Goal: Find specific page/section: Find specific page/section

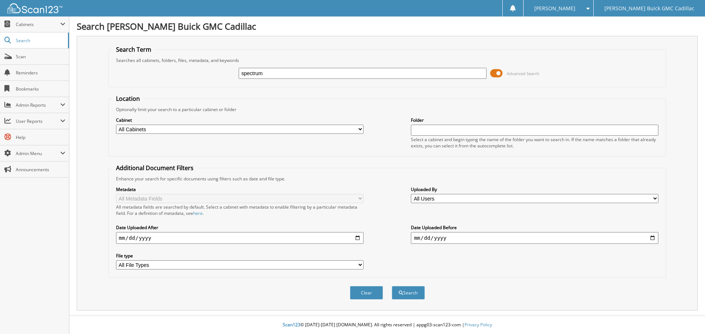
type input "spectrum"
click at [392, 286] on button "Search" at bounding box center [408, 293] width 33 height 14
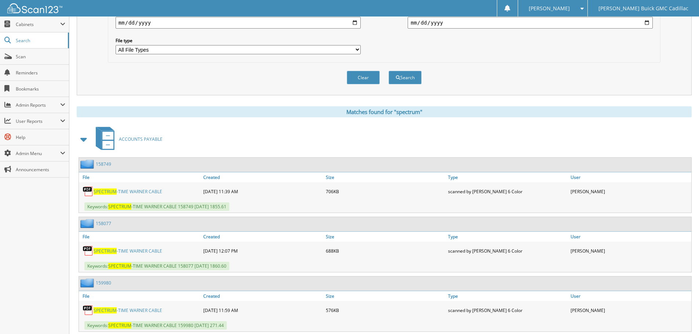
scroll to position [220, 0]
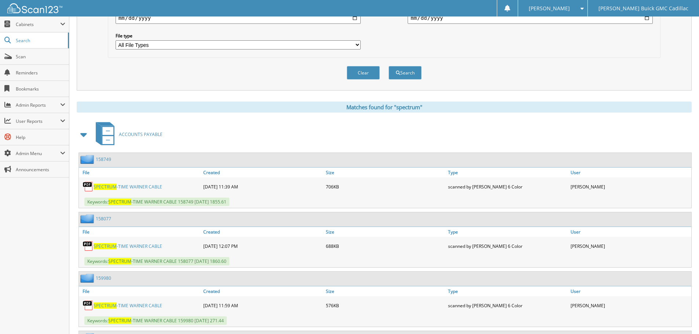
click at [85, 137] on span at bounding box center [84, 134] width 10 height 13
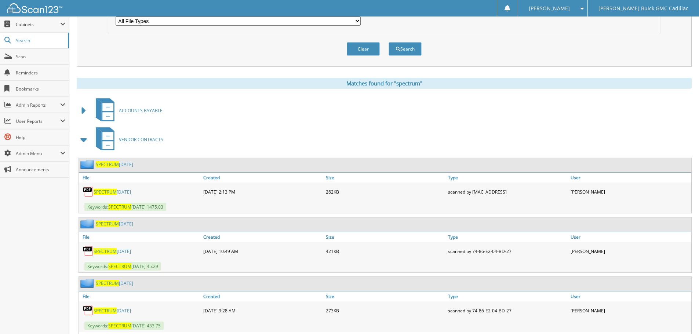
scroll to position [257, 0]
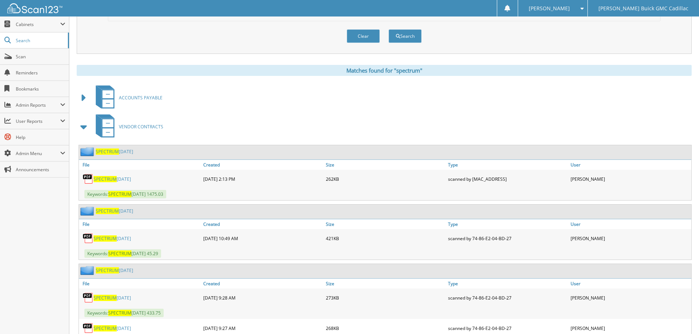
click at [109, 179] on span "SPECTRUM" at bounding box center [105, 179] width 23 height 6
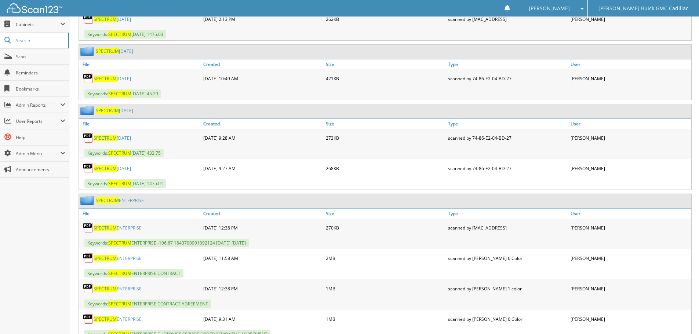
scroll to position [440, 0]
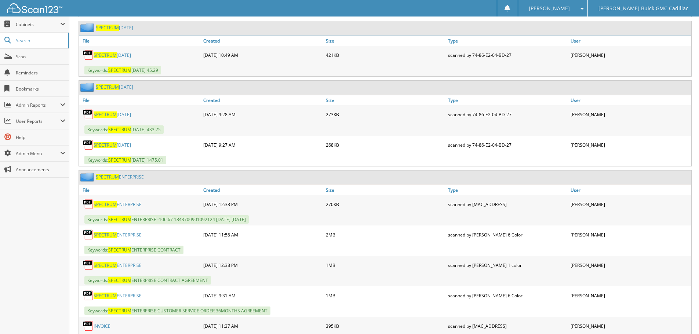
click at [109, 233] on span "SPECTRUM" at bounding box center [105, 235] width 23 height 6
click at [124, 296] on link "SPECTRUM ENTERPRISE" at bounding box center [118, 296] width 48 height 6
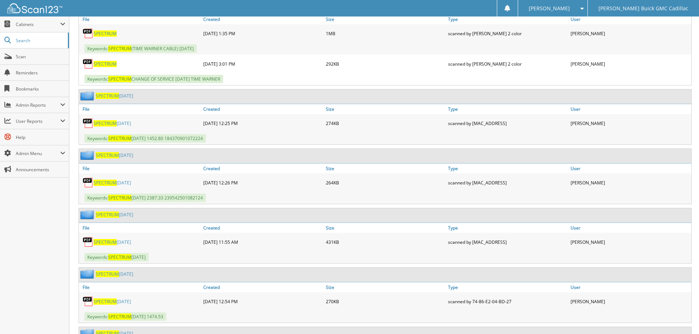
scroll to position [954, 0]
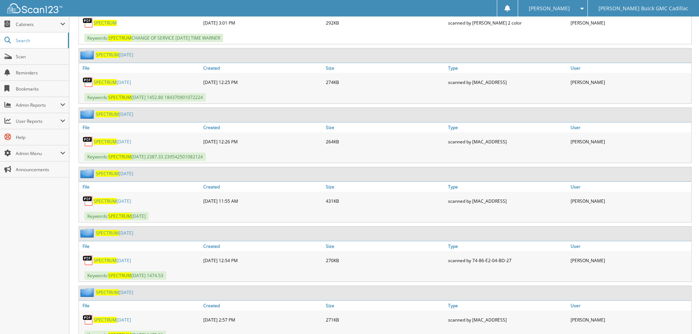
click at [110, 201] on span "SPECTRUM" at bounding box center [105, 201] width 23 height 6
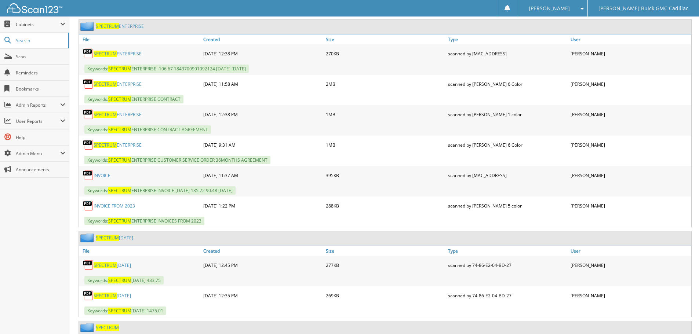
scroll to position [587, 0]
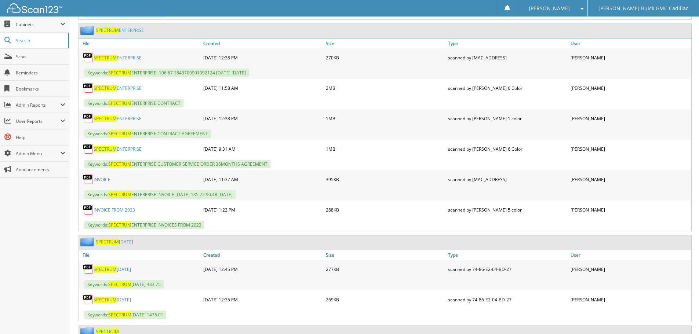
click at [126, 119] on link "SPECTRUM ENTERPRISE" at bounding box center [118, 119] width 48 height 6
